Goal: Find specific page/section: Find specific page/section

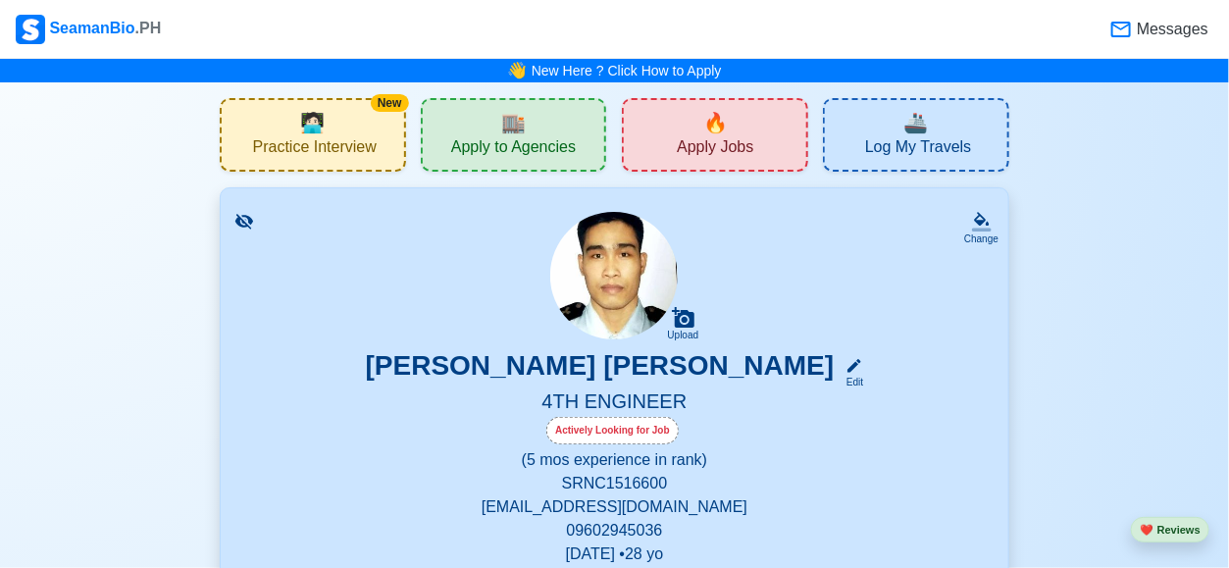
click at [727, 113] on span "🔥" at bounding box center [715, 122] width 25 height 29
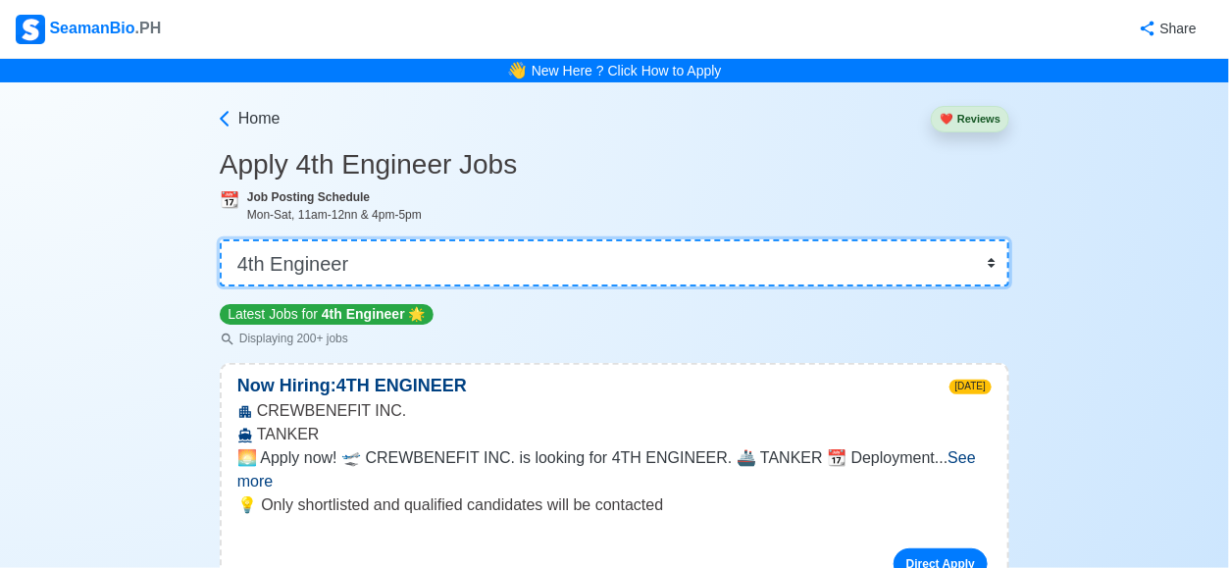
click at [995, 270] on select "👉 Select Rank or Position Master Chief Officer 2nd Officer 3rd Officer Junior O…" at bounding box center [614, 262] width 789 height 47
click at [222, 239] on select "👉 Select Rank or Position Master Chief Officer 2nd Officer 3rd Officer Junior O…" at bounding box center [614, 262] width 789 height 47
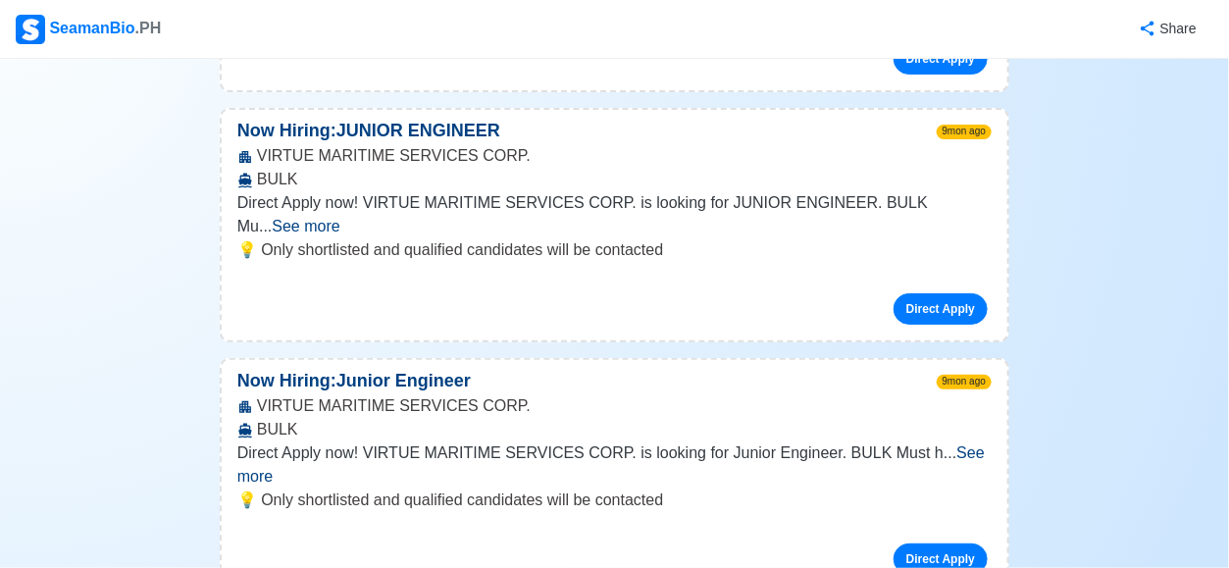
scroll to position [3321, 0]
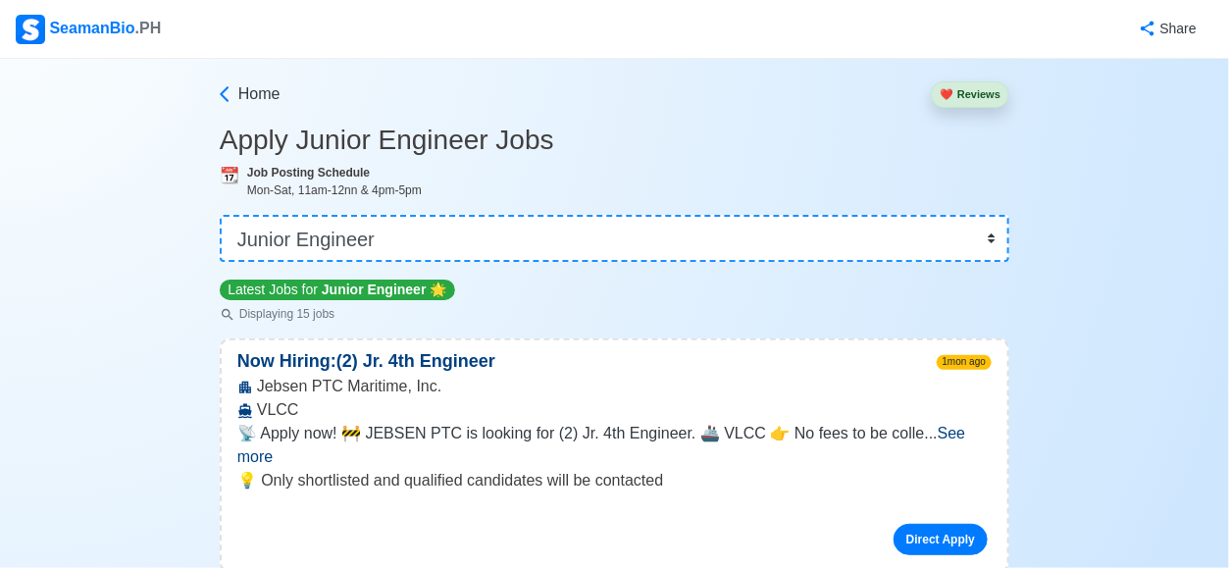
scroll to position [0, 0]
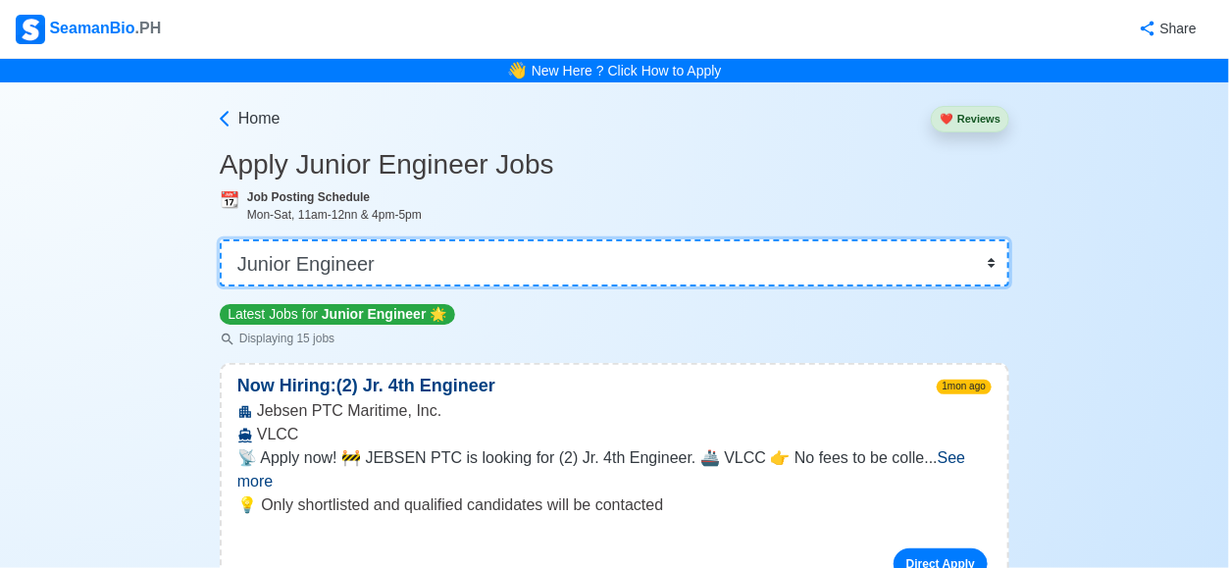
click at [989, 260] on select "👉 Select Rank or Position Master Chief Officer 2nd Officer 3rd Officer Junior O…" at bounding box center [614, 262] width 789 height 47
select select "4th Engineer"
click at [222, 239] on select "👉 Select Rank or Position Master Chief Officer 2nd Officer 3rd Officer Junior O…" at bounding box center [614, 262] width 789 height 47
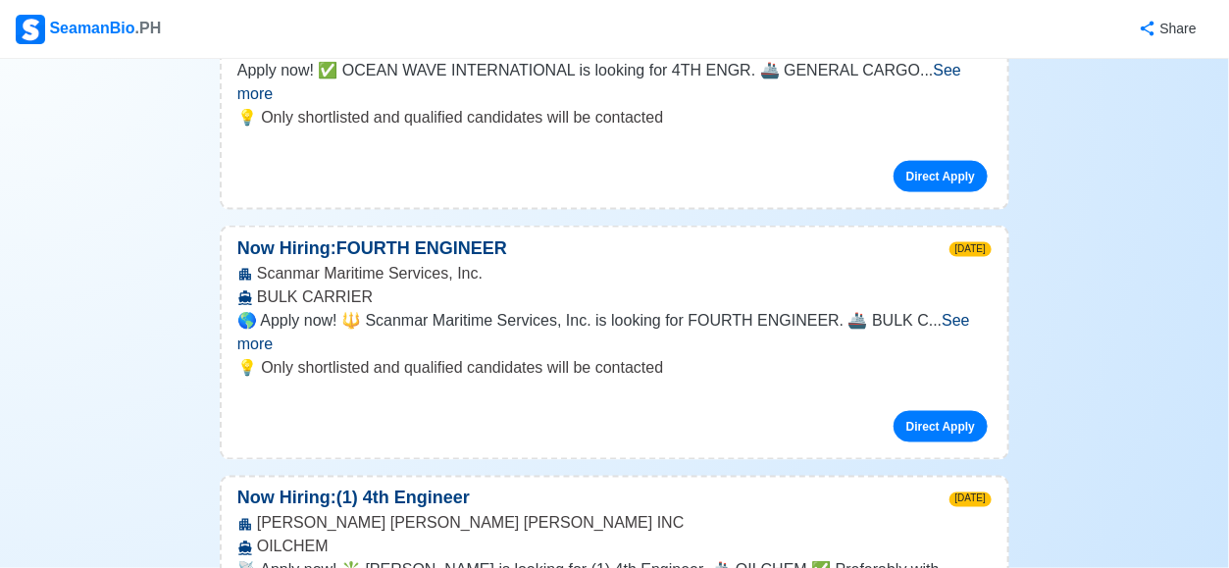
scroll to position [915, 0]
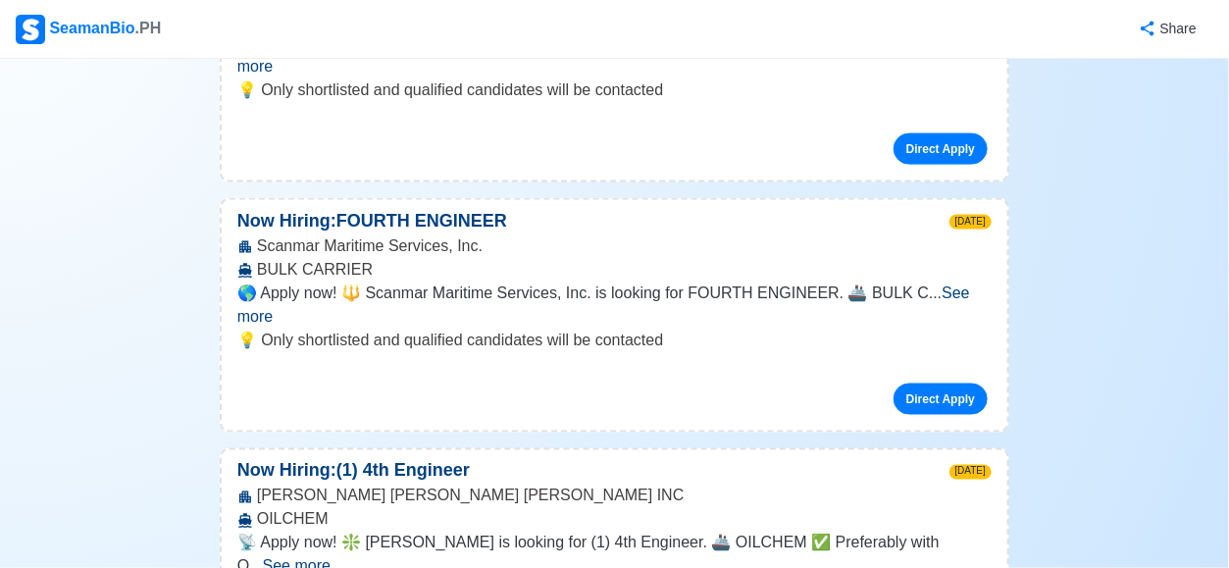
click at [957, 284] on span "See more" at bounding box center [603, 304] width 733 height 40
